Goal: Information Seeking & Learning: Learn about a topic

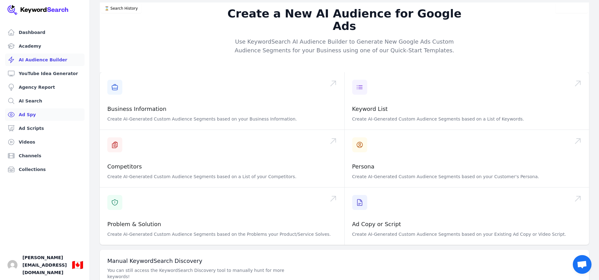
click at [27, 114] on link "Ad Spy" at bounding box center [44, 114] width 79 height 12
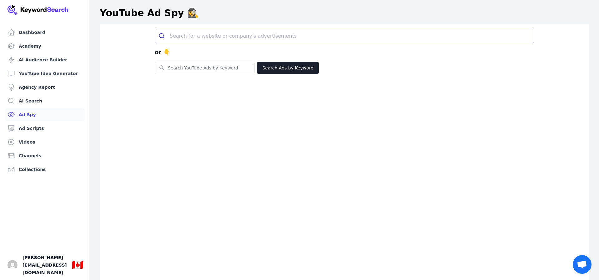
click at [211, 133] on div "or 👇 Search for YouTube Keywords Search Ads by Keyword" at bounding box center [344, 164] width 489 height 280
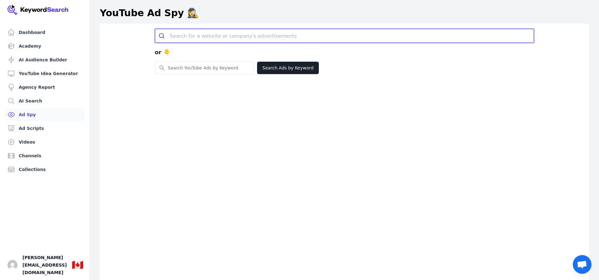
click at [224, 34] on input "search" at bounding box center [352, 36] width 364 height 14
type input "k"
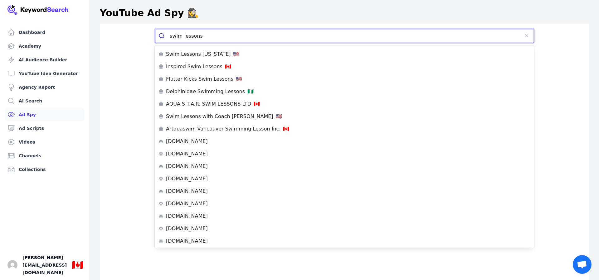
type input "swim lessons"
click at [162, 36] on button "submit" at bounding box center [162, 36] width 15 height 14
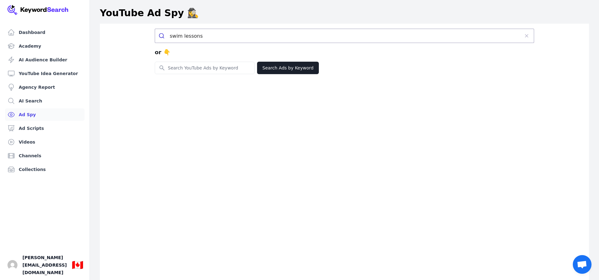
click at [222, 157] on div "swim lessons or 👇 Search for YouTube Keywords Search Ads by Keyword" at bounding box center [344, 164] width 489 height 280
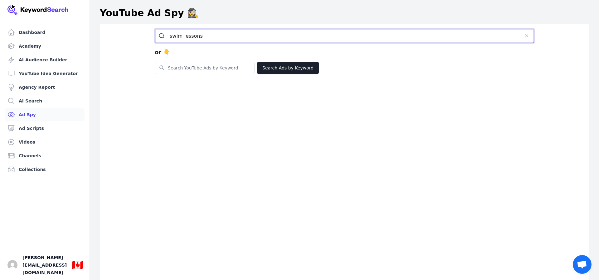
click at [220, 33] on input "swim lessons" at bounding box center [344, 36] width 349 height 14
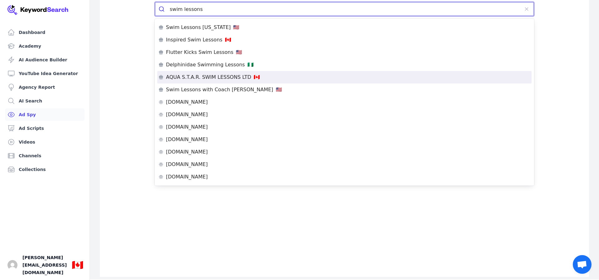
scroll to position [26, 0]
click at [218, 76] on p "AQUA S.T.A.R. SWIM LESSONS LTD" at bounding box center [208, 77] width 85 height 5
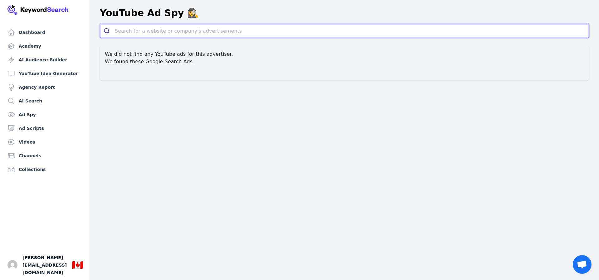
click at [145, 30] on input "search" at bounding box center [352, 31] width 474 height 14
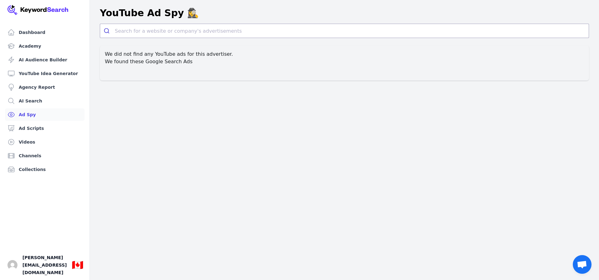
drag, startPoint x: 22, startPoint y: 115, endPoint x: 34, endPoint y: 116, distance: 12.2
click at [22, 115] on link "Ad Spy" at bounding box center [44, 114] width 79 height 12
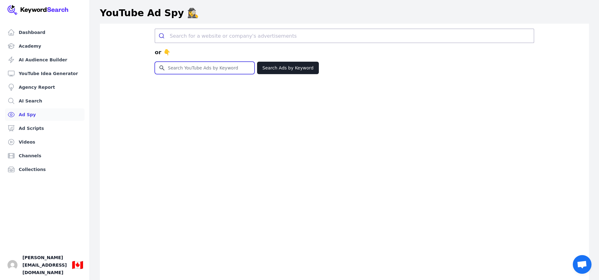
click at [188, 70] on input "Search for YouTube Keywords" at bounding box center [204, 68] width 99 height 12
type input "swim lesson"
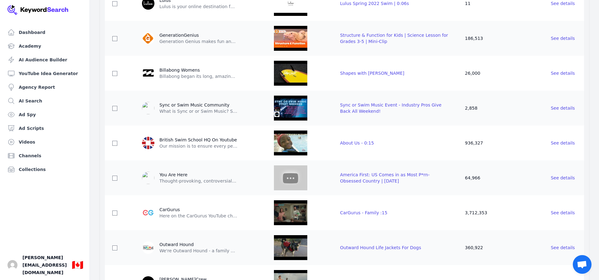
scroll to position [241, 0]
click at [201, 143] on p "Our mission is to ensure every person, regardless of age or ability, has the op…" at bounding box center [198, 146] width 78 height 6
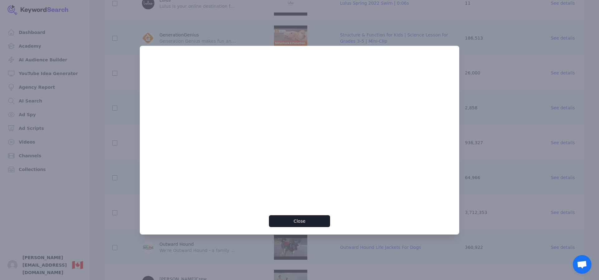
drag, startPoint x: 301, startPoint y: 221, endPoint x: 269, endPoint y: 220, distance: 31.2
click at [298, 221] on button "Close" at bounding box center [299, 221] width 61 height 12
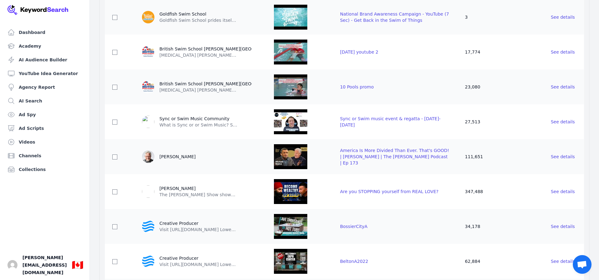
scroll to position [959, 0]
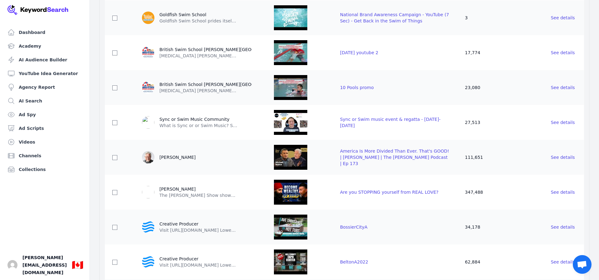
click at [215, 86] on div "British Swim School Hudson Waterfront NJ" at bounding box center [222, 84] width 127 height 6
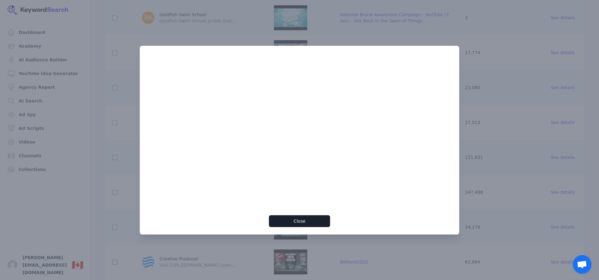
click at [299, 222] on button "Close" at bounding box center [299, 221] width 61 height 12
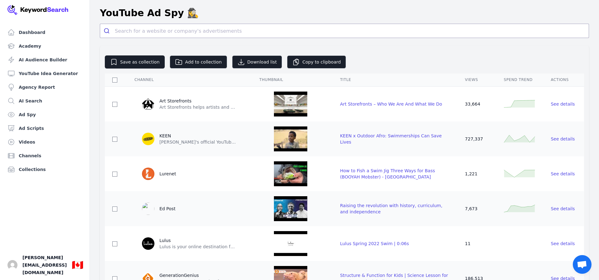
scroll to position [0, 0]
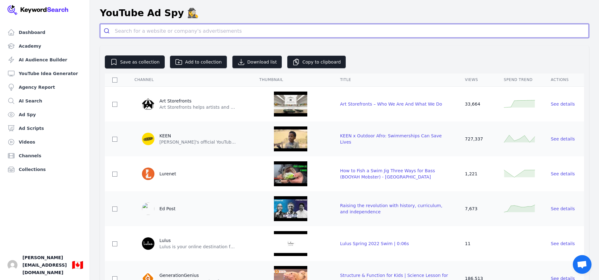
click at [150, 31] on input "search" at bounding box center [352, 31] width 474 height 14
paste input "https://kidscanswimcanada.ca/parent-info/tutorial-videos/"
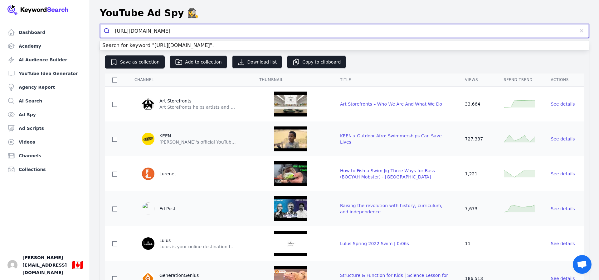
type input "https://kidscanswimcanada.ca"
click at [107, 31] on button "submit" at bounding box center [107, 31] width 15 height 14
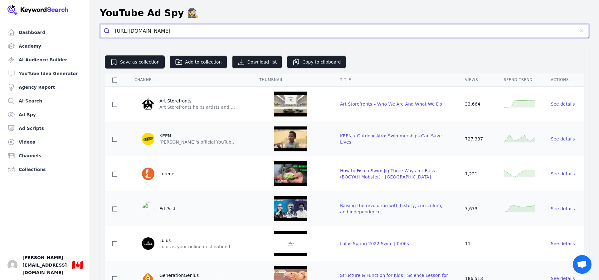
click at [244, 29] on input "https://kidscanswimcanada.ca" at bounding box center [344, 31] width 459 height 14
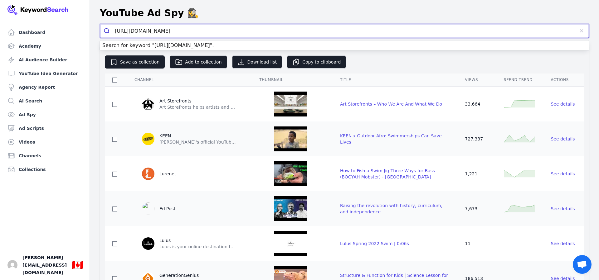
click at [107, 31] on button "submit" at bounding box center [107, 31] width 15 height 14
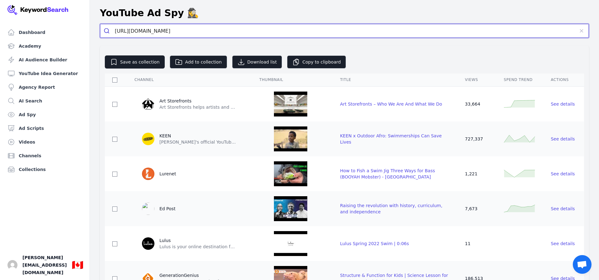
click at [187, 33] on input "https://kidscanswimcanada.ca" at bounding box center [344, 31] width 459 height 14
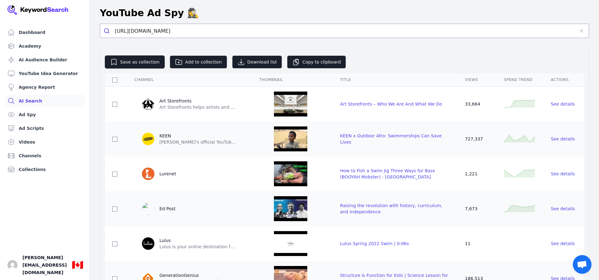
click at [29, 103] on link "AI Search" at bounding box center [44, 101] width 79 height 12
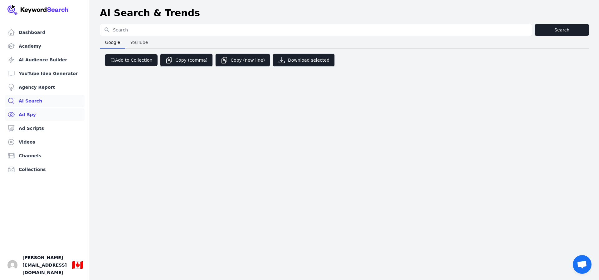
click at [25, 115] on link "Ad Spy" at bounding box center [44, 114] width 79 height 12
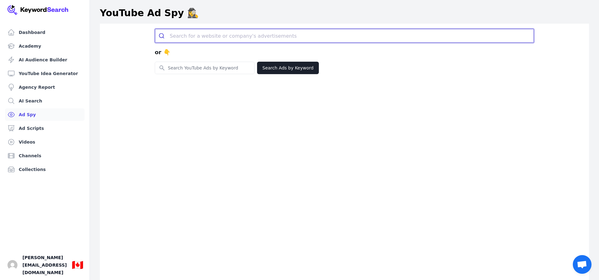
click at [191, 37] on input "search" at bounding box center [352, 36] width 364 height 14
paste input "https://kidscanswimcanada.ca"
click at [162, 36] on button "submit" at bounding box center [162, 36] width 15 height 14
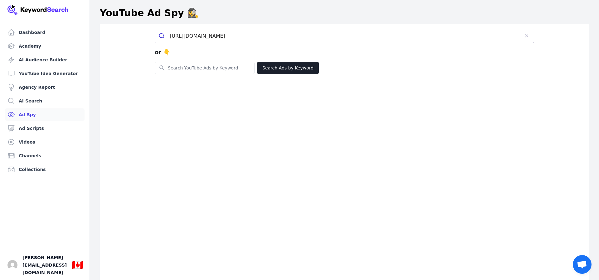
click at [421, 91] on div "https://kidscanswimcanada.ca or 👇 Search for YouTube Keywords Search Ads by Key…" at bounding box center [344, 164] width 489 height 280
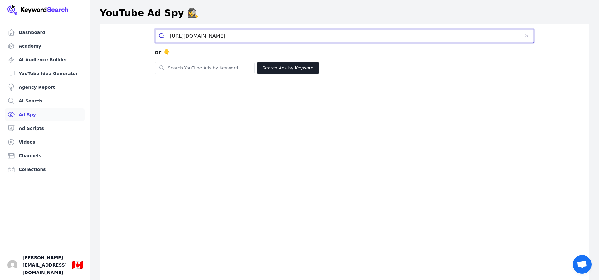
click at [250, 35] on input "https://kidscanswimcanada.ca" at bounding box center [344, 36] width 349 height 14
paste input "promedcert.com"
type input "https://promedcert.com"
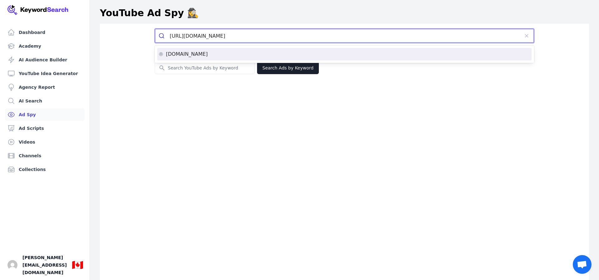
click at [177, 55] on p "promedcert.com" at bounding box center [187, 54] width 42 height 5
